Goal: Communication & Community: Answer question/provide support

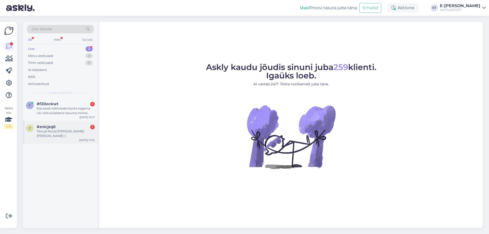
click at [68, 133] on div "Tänud! Nüüd [PERSON_NAME] [PERSON_NAME] :)" at bounding box center [66, 133] width 58 height 9
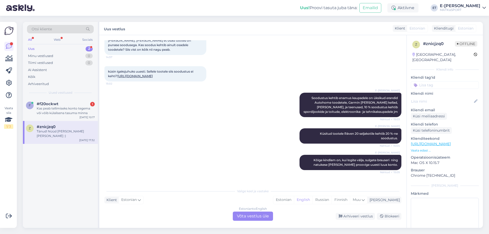
scroll to position [405, 0]
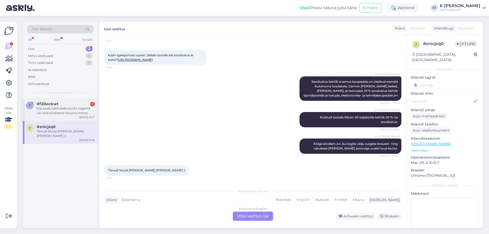
click at [58, 115] on div "Kas peab tellimiseks konto tegema või võib külalisena tasuma minna" at bounding box center [66, 110] width 58 height 9
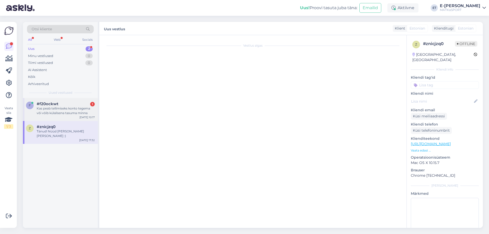
scroll to position [0, 0]
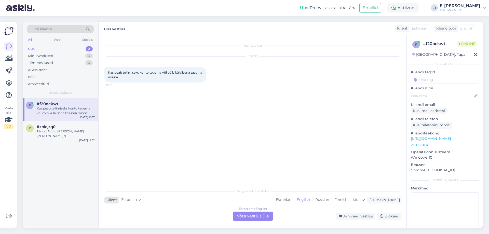
click at [128, 202] on span "Estonian" at bounding box center [129, 200] width 16 height 6
click at [294, 202] on div "Estonian" at bounding box center [283, 200] width 21 height 8
click at [294, 198] on div "Estonian" at bounding box center [283, 200] width 21 height 8
click at [126, 200] on span "Estonian" at bounding box center [129, 200] width 16 height 6
click at [294, 202] on div "Estonian" at bounding box center [283, 200] width 21 height 8
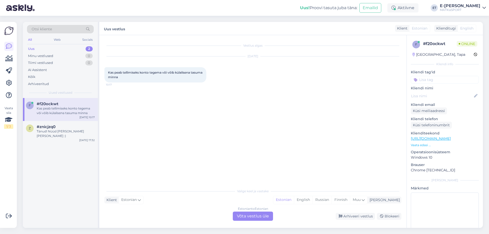
click at [251, 219] on div "Estonian to Estonian Võta vestlus üle" at bounding box center [253, 216] width 40 height 9
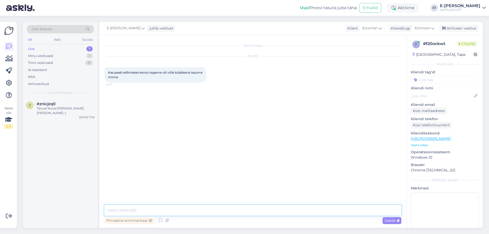
click at [204, 209] on textarea at bounding box center [252, 210] width 297 height 11
type textarea "Tere! Soovitame Teil ikkagi konto luua ja püsikliendina tooted soetada."
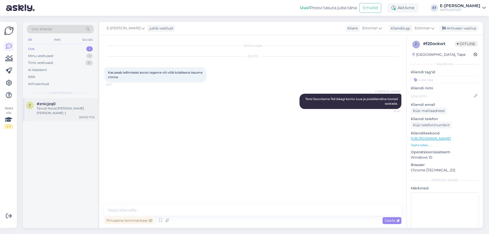
click at [64, 108] on div "Tänud! Nüüd sain korda :)" at bounding box center [66, 110] width 58 height 9
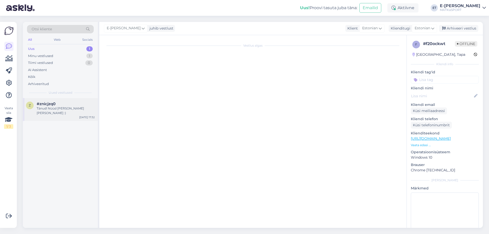
scroll to position [405, 0]
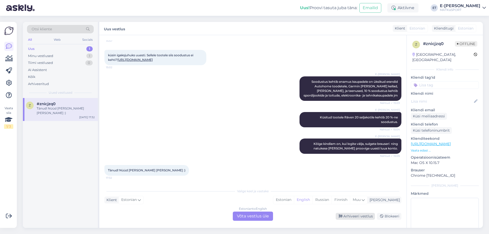
click at [361, 214] on div "Arhiveeri vestlus" at bounding box center [355, 216] width 39 height 7
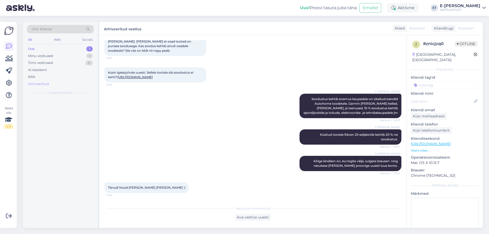
scroll to position [388, 0]
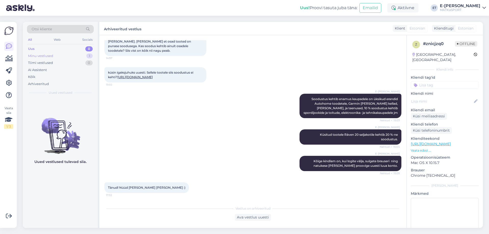
click at [65, 55] on div "Minu vestlused 1" at bounding box center [60, 55] width 67 height 7
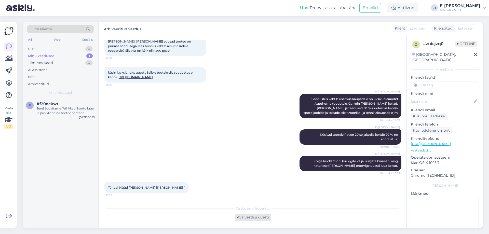
click at [240, 216] on div "Ava vestlus uuesti" at bounding box center [253, 217] width 36 height 7
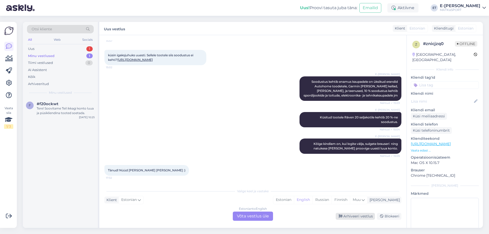
click at [353, 217] on div "Arhiveeri vestlus" at bounding box center [355, 216] width 39 height 7
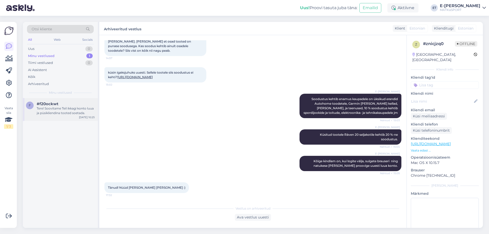
click at [71, 111] on div "Tere! Soovitame Teil ikkagi konto luua ja püsikliendina tooted soetada." at bounding box center [66, 110] width 58 height 9
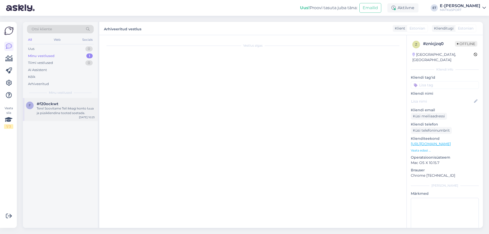
scroll to position [0, 0]
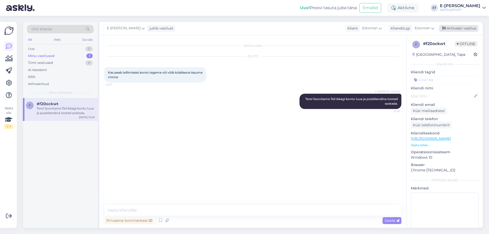
click at [470, 27] on div "Arhiveeri vestlus" at bounding box center [458, 28] width 39 height 7
